Goal: Task Accomplishment & Management: Manage account settings

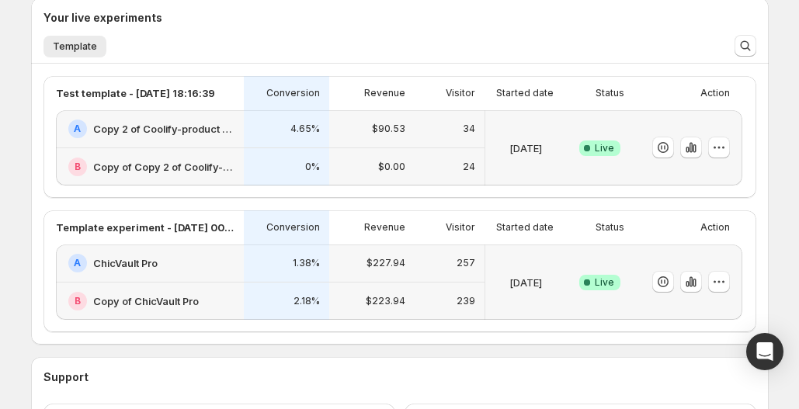
scroll to position [381, 0]
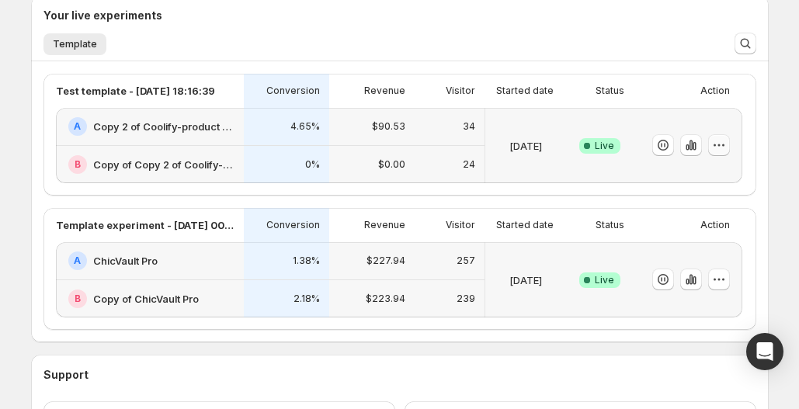
click at [716, 137] on icon "button" at bounding box center [719, 145] width 16 height 16
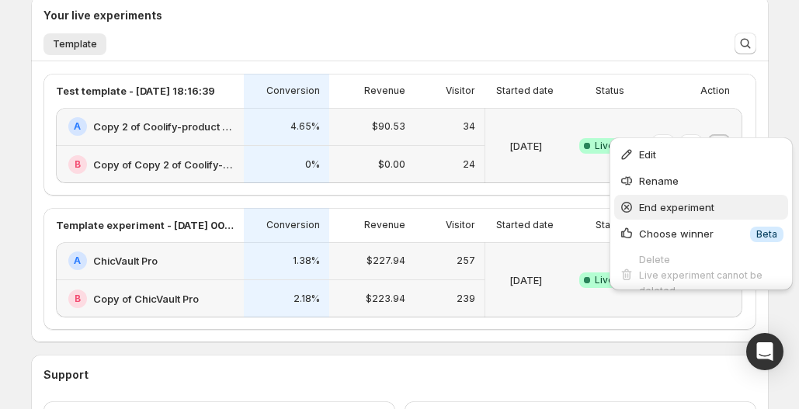
scroll to position [1, 0]
click at [674, 205] on span "End experiment" at bounding box center [676, 206] width 75 height 12
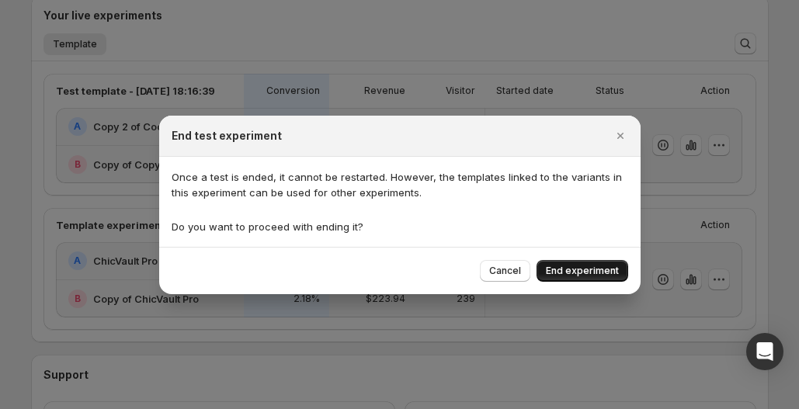
click at [600, 272] on span "End experiment" at bounding box center [582, 271] width 73 height 12
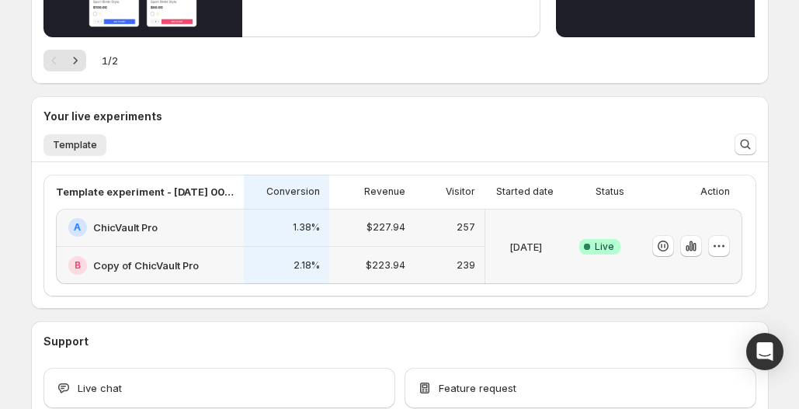
scroll to position [330, 0]
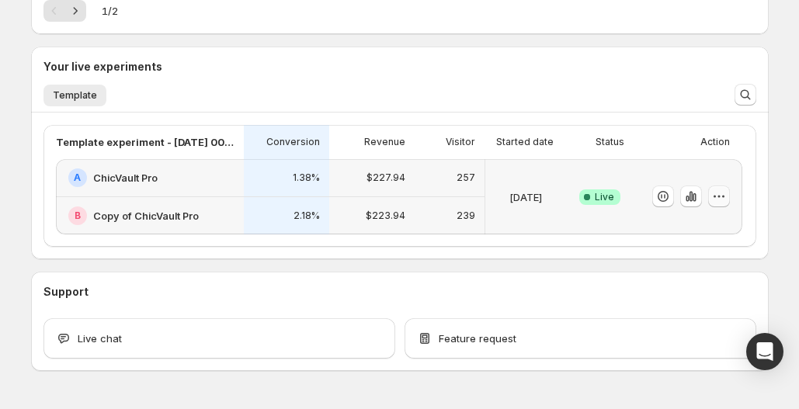
click at [726, 189] on icon "button" at bounding box center [719, 197] width 16 height 16
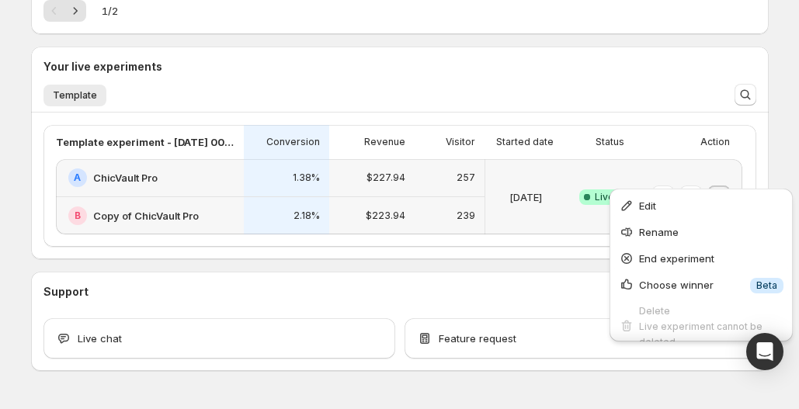
click at [537, 238] on div "Welcome to GemX , [PERSON_NAME] Info Content Testing GemX: CRO & A/B Test optim…" at bounding box center [399, 28] width 737 height 685
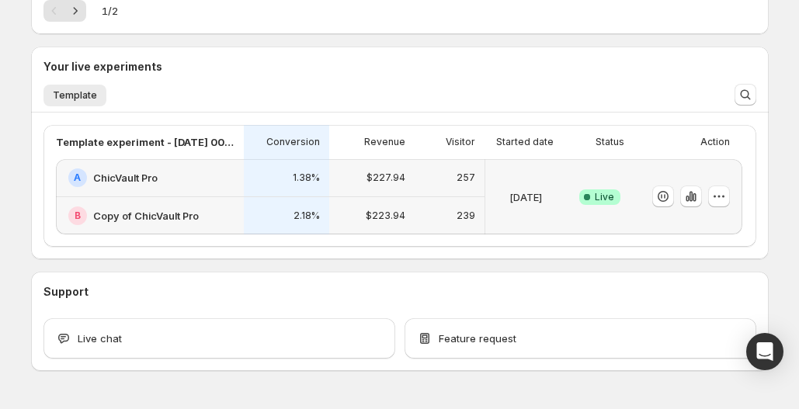
click at [460, 172] on div "257" at bounding box center [449, 178] width 70 height 38
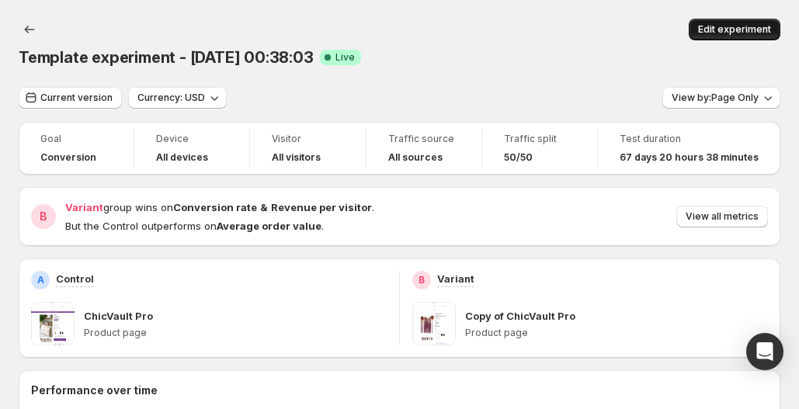
click at [725, 25] on span "Edit experiment" at bounding box center [734, 29] width 73 height 12
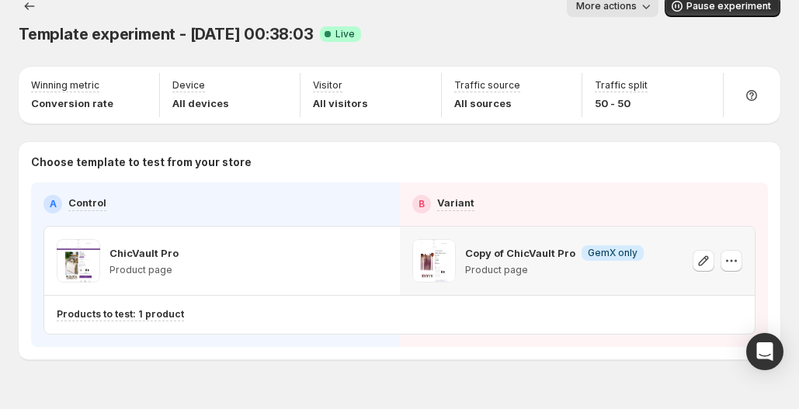
scroll to position [29, 0]
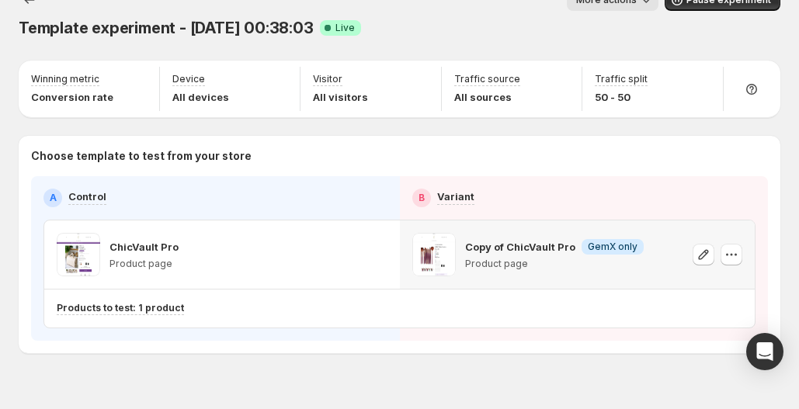
click at [515, 239] on p "Copy of ChicVault Pro" at bounding box center [520, 247] width 110 height 16
click at [494, 233] on div "Copy of ChicVault Pro Info GemX only Product page" at bounding box center [554, 254] width 178 height 43
click at [709, 247] on icon "button" at bounding box center [703, 255] width 16 height 16
